Goal: Information Seeking & Learning: Learn about a topic

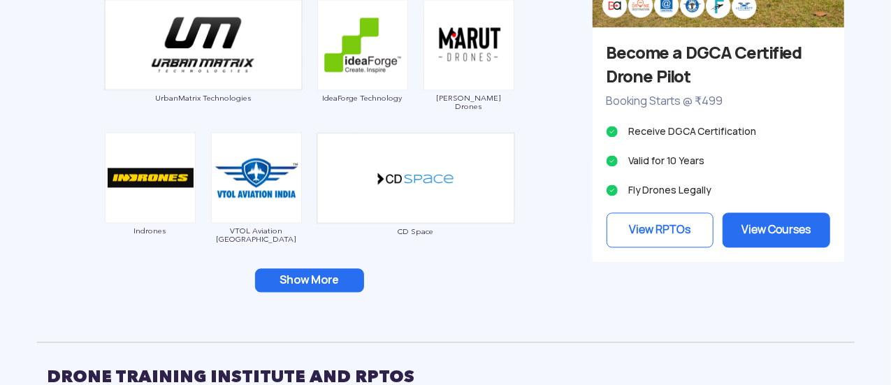
scroll to position [1416, 0]
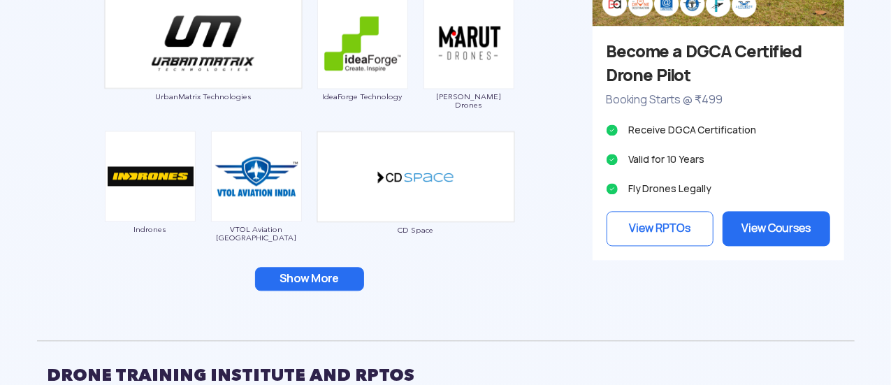
click at [331, 278] on button "Show More" at bounding box center [309, 279] width 109 height 24
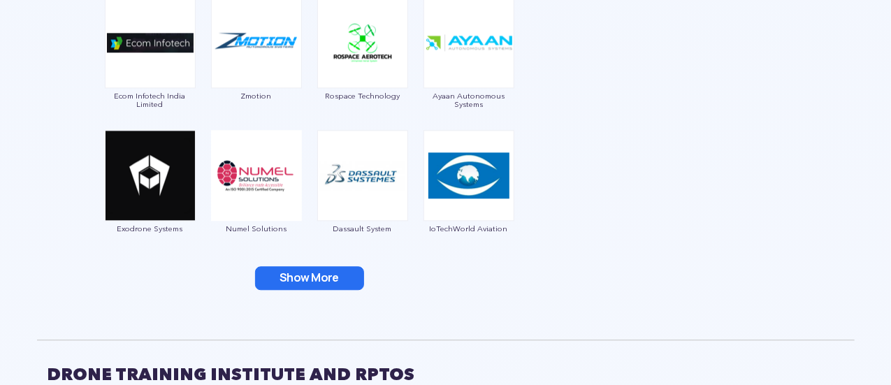
scroll to position [1684, 0]
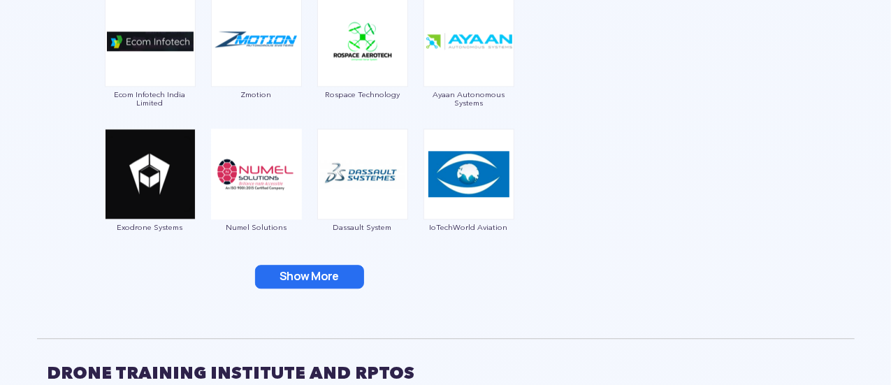
click at [331, 278] on button "Show More" at bounding box center [309, 277] width 109 height 24
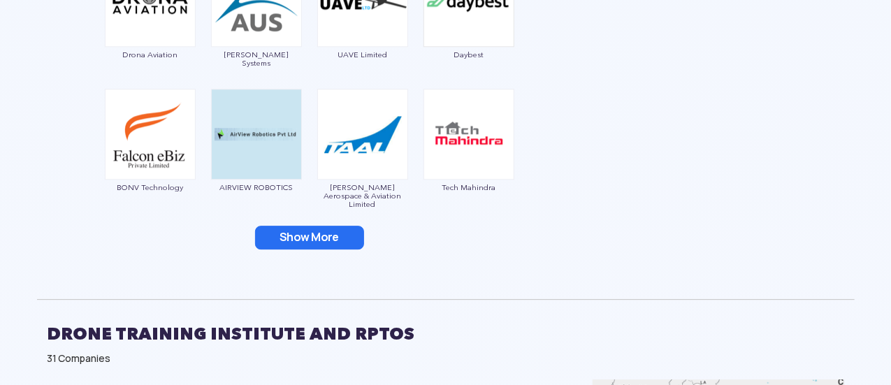
scroll to position [1994, 0]
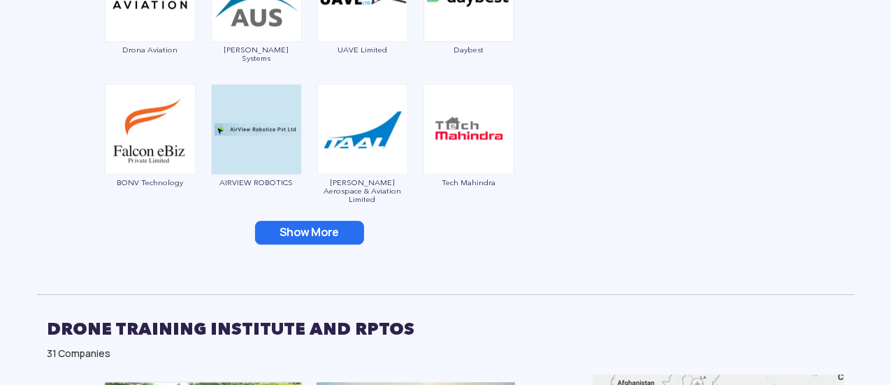
click at [285, 229] on button "Show More" at bounding box center [309, 233] width 109 height 24
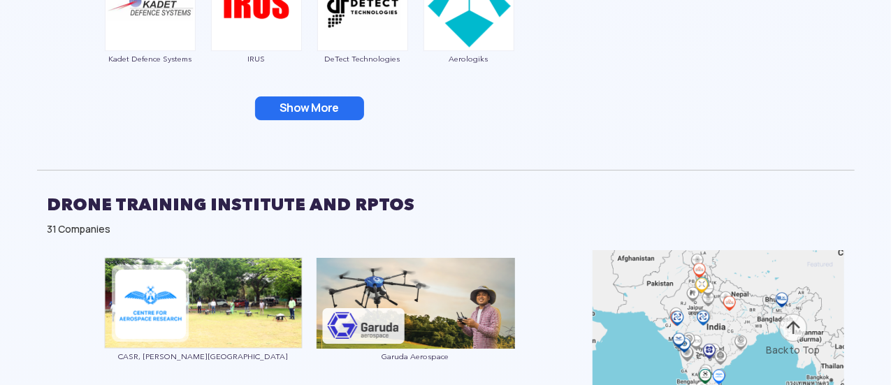
scroll to position [2385, 0]
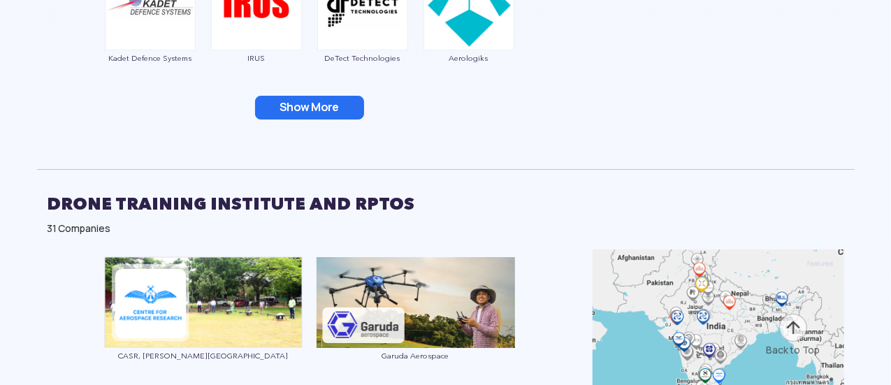
click at [300, 114] on button "Show More" at bounding box center [309, 108] width 109 height 24
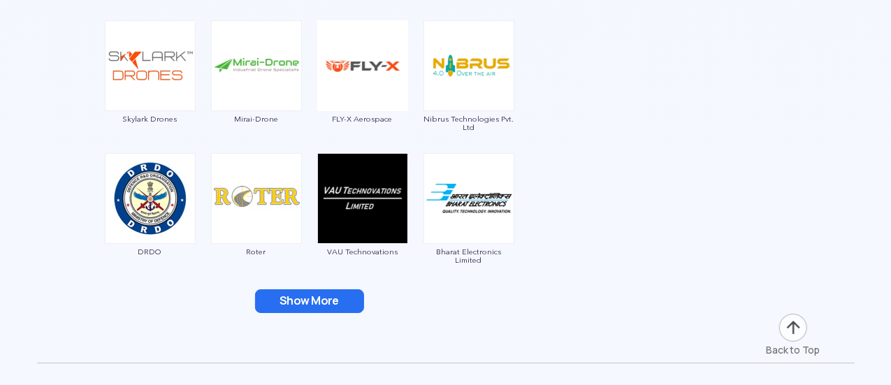
scroll to position [2457, 0]
click at [311, 300] on button "Show More" at bounding box center [309, 301] width 109 height 24
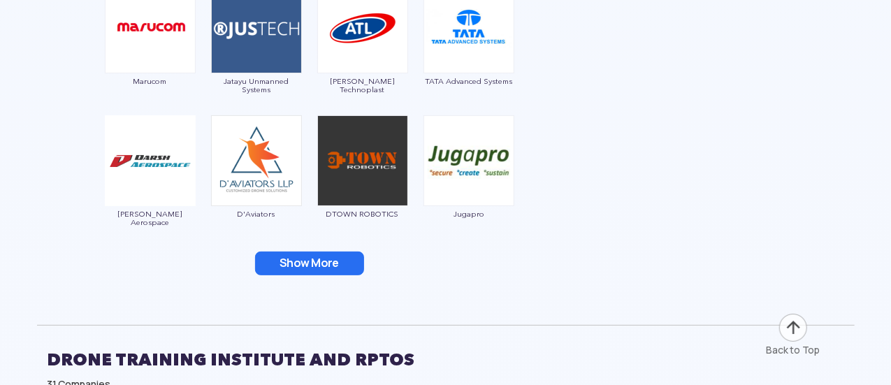
scroll to position [2761, 0]
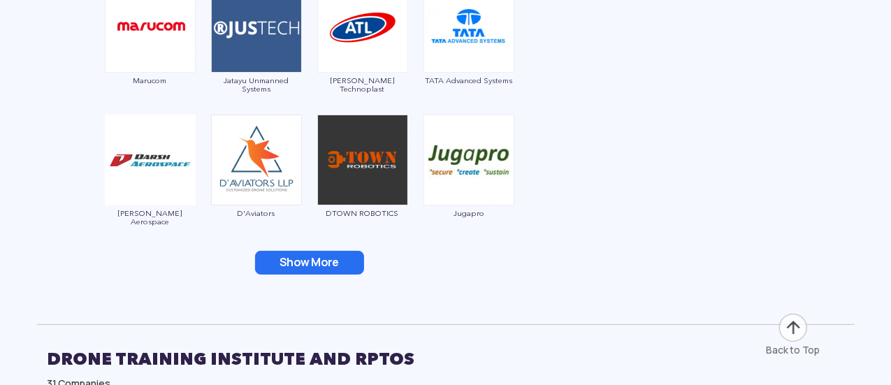
click at [316, 263] on button "Show More" at bounding box center [309, 263] width 109 height 24
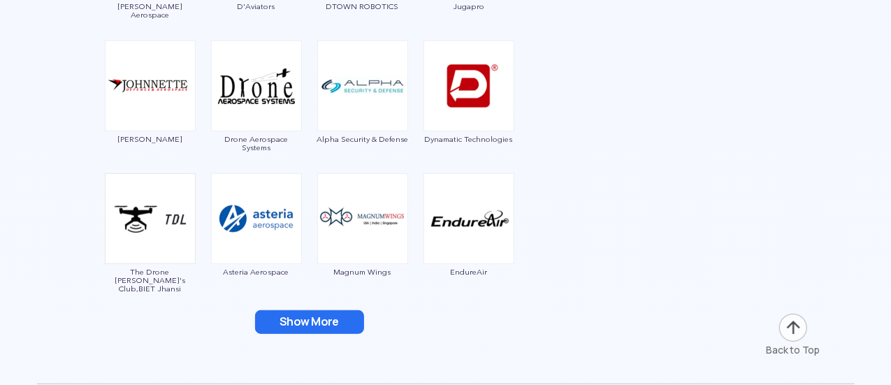
scroll to position [2969, 0]
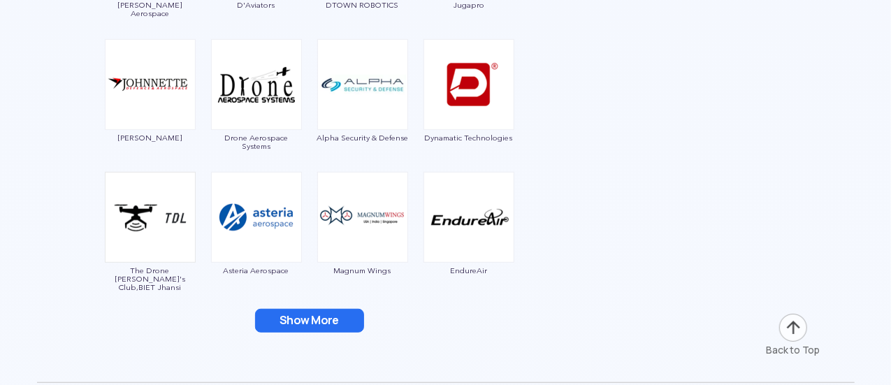
click at [310, 317] on button "Show More" at bounding box center [309, 321] width 109 height 24
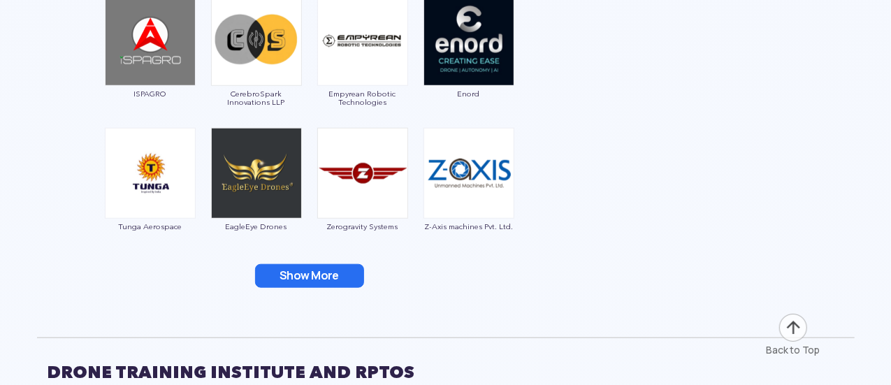
scroll to position [3280, 0]
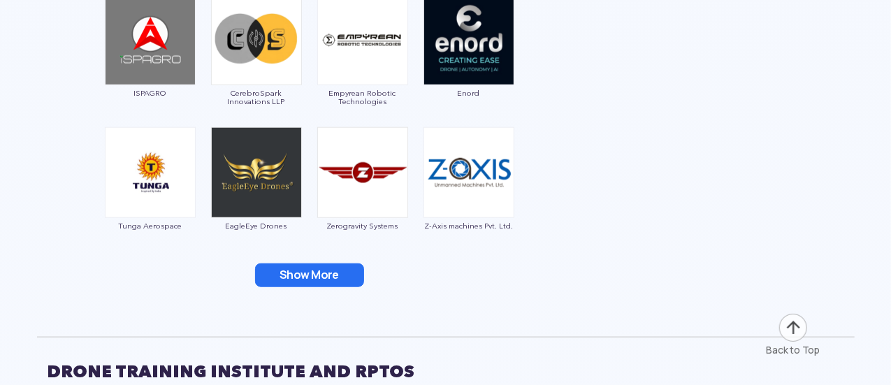
click at [296, 273] on button "Show More" at bounding box center [309, 275] width 109 height 24
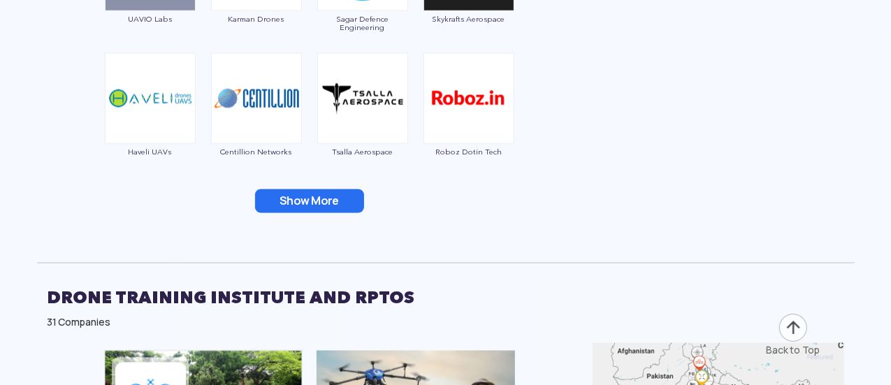
scroll to position [3626, 0]
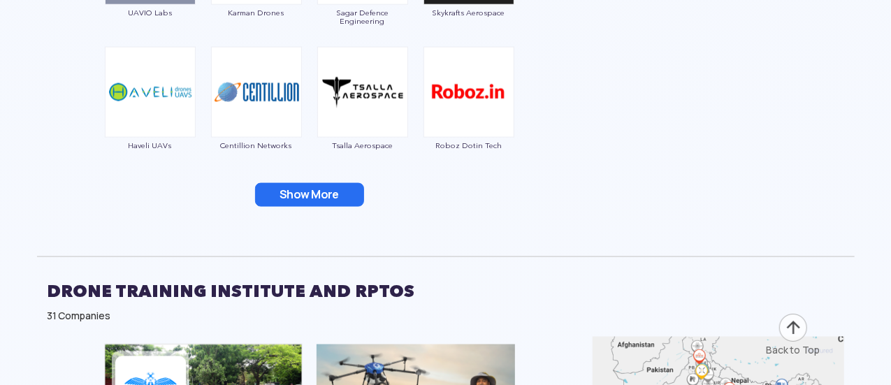
click at [300, 189] on button "Show More" at bounding box center [309, 195] width 109 height 24
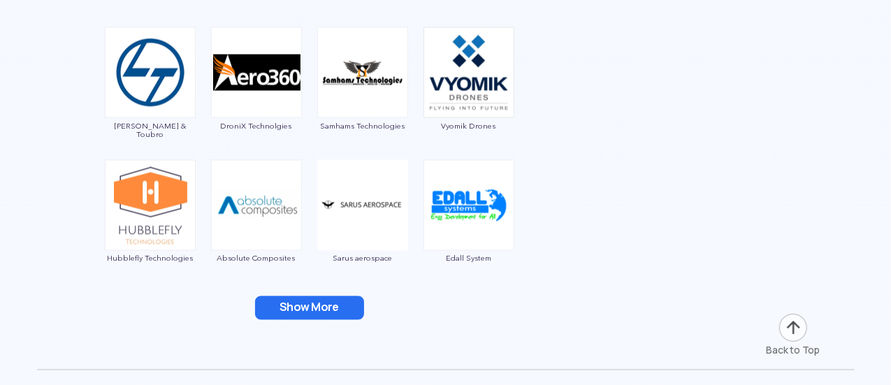
scroll to position [3782, 0]
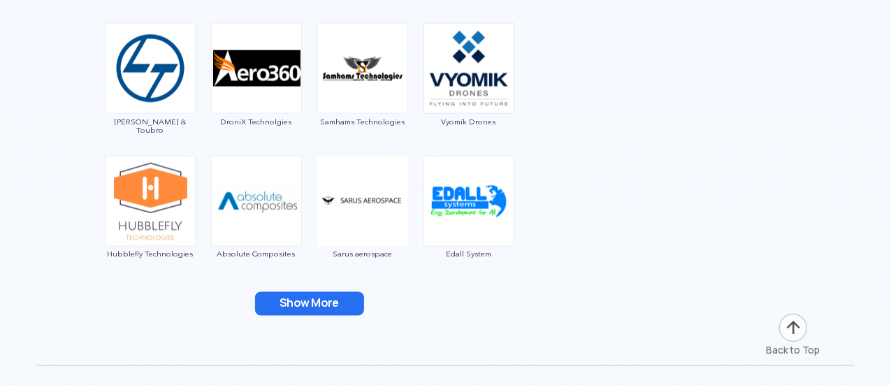
click at [289, 300] on button "Show More" at bounding box center [309, 304] width 109 height 24
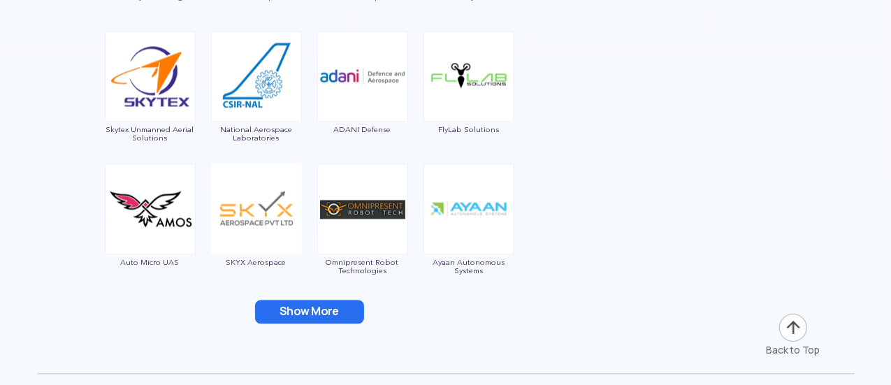
scroll to position [4042, 0]
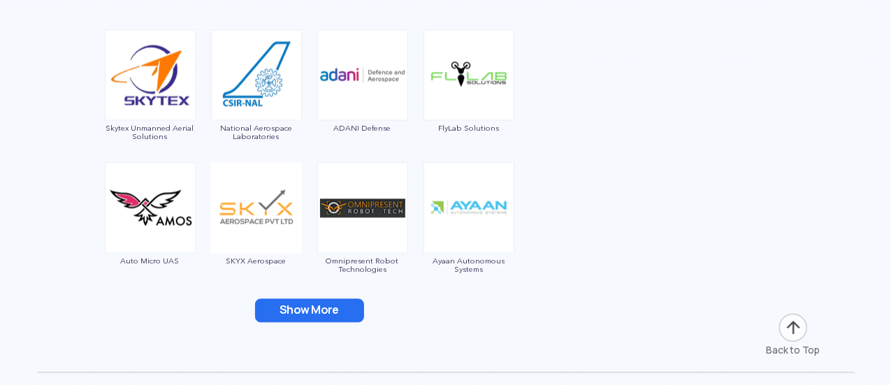
click at [303, 306] on button "Show More" at bounding box center [309, 310] width 109 height 24
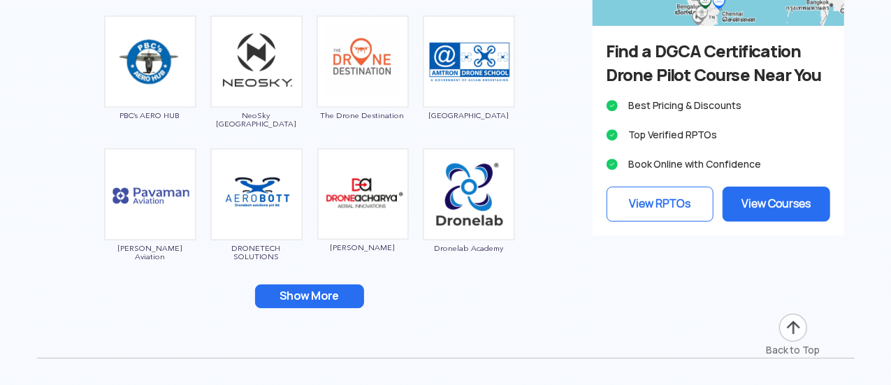
scroll to position [4851, 0]
click at [303, 297] on button "Show More" at bounding box center [309, 296] width 109 height 24
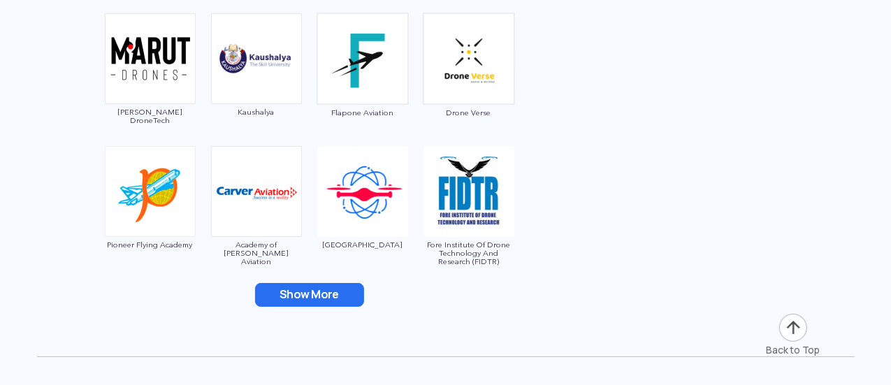
scroll to position [5119, 0]
click at [303, 288] on button "Show More" at bounding box center [309, 294] width 109 height 24
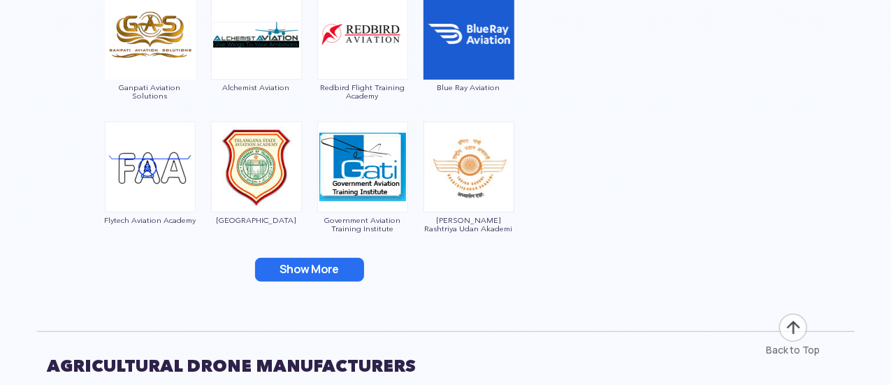
scroll to position [5418, 0]
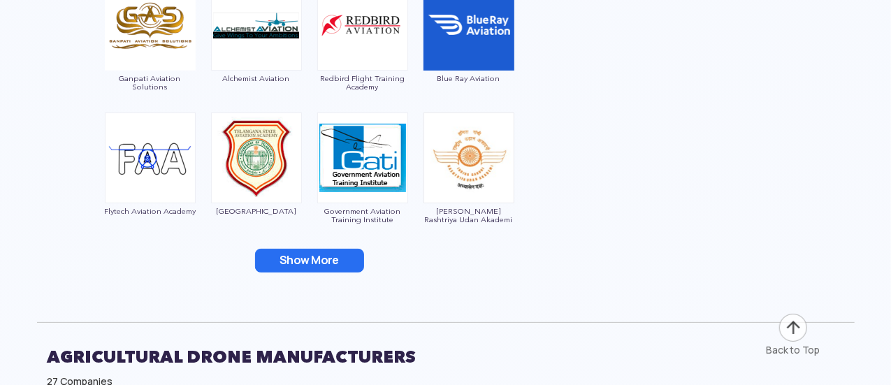
click at [309, 261] on button "Show More" at bounding box center [309, 261] width 109 height 24
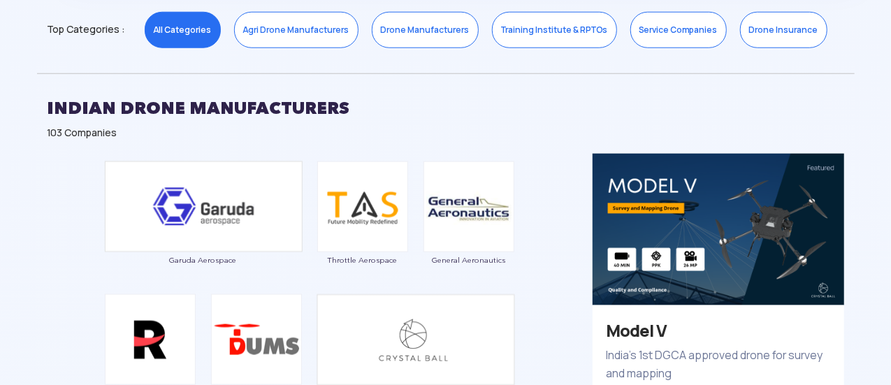
scroll to position [721, 0]
